Goal: Book appointment/travel/reservation

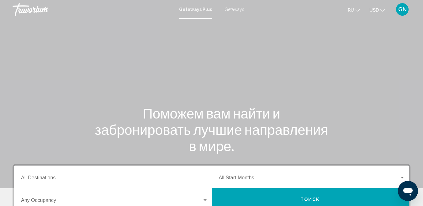
click at [236, 8] on span "Getaways" at bounding box center [234, 9] width 20 height 5
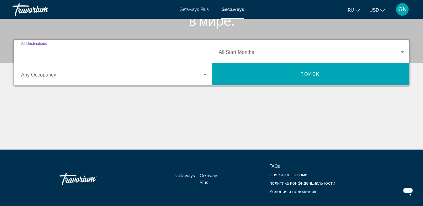
click at [55, 53] on input "Destination All Destinations" at bounding box center [114, 54] width 187 height 6
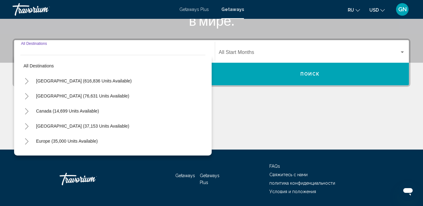
scroll to position [143, 0]
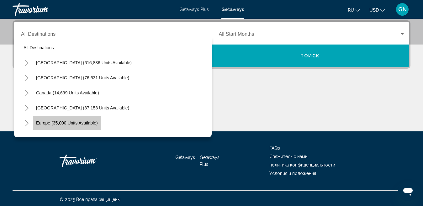
click at [63, 123] on span "Europe (35,000 units available)" at bounding box center [67, 122] width 62 height 5
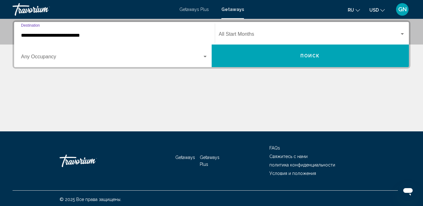
click at [58, 34] on input "**********" at bounding box center [114, 36] width 187 height 6
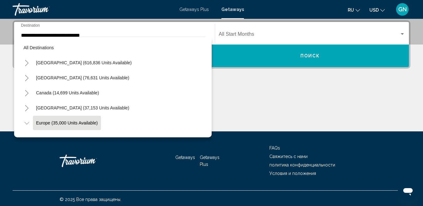
scroll to position [126, 0]
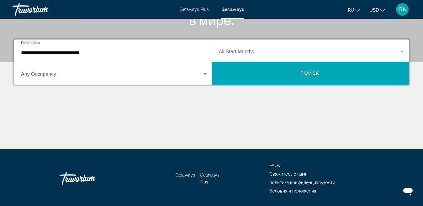
click at [56, 52] on input "**********" at bounding box center [114, 53] width 187 height 6
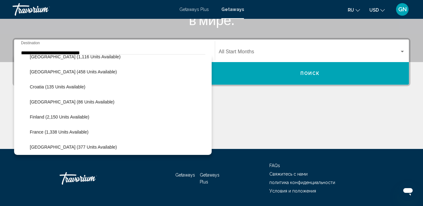
scroll to position [126, 0]
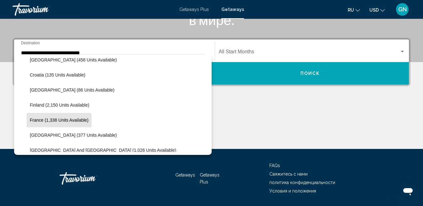
click at [87, 120] on span "France (1,338 units available)" at bounding box center [59, 119] width 59 height 5
type input "**********"
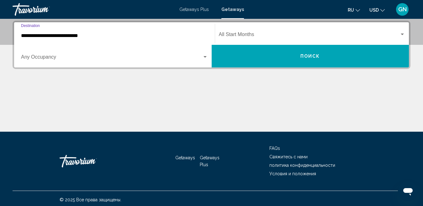
scroll to position [143, 0]
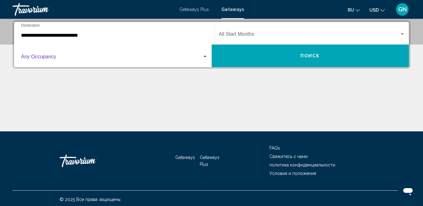
click at [75, 56] on span "Search widget" at bounding box center [111, 58] width 181 height 6
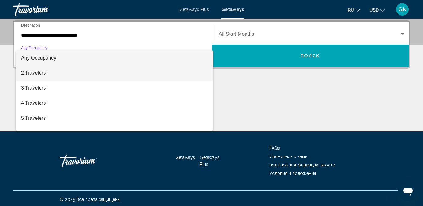
click at [49, 76] on span "2 Travelers" at bounding box center [114, 72] width 187 height 15
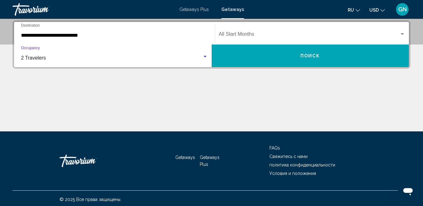
click at [399, 34] on div "Search widget" at bounding box center [402, 34] width 6 height 5
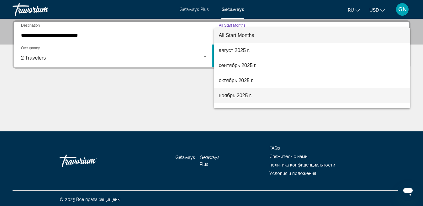
click at [269, 97] on span "ноябрь 2025 г." at bounding box center [312, 95] width 186 height 15
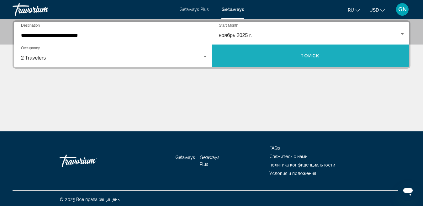
click at [315, 60] on button "Поиск" at bounding box center [309, 55] width 197 height 23
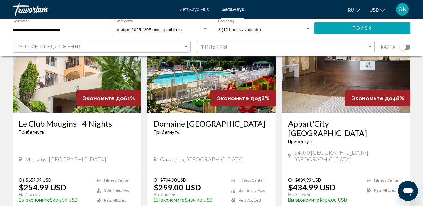
scroll to position [44, 0]
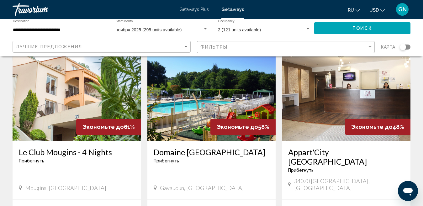
click at [242, 100] on img "Main content" at bounding box center [211, 91] width 128 height 100
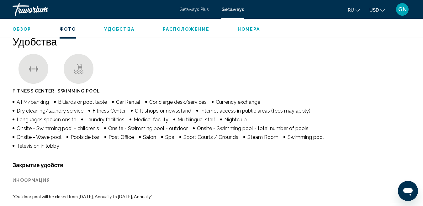
scroll to position [472, 0]
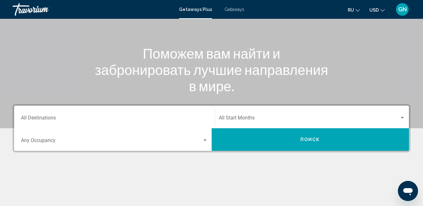
scroll to position [68, 0]
